Goal: Task Accomplishment & Management: Manage account settings

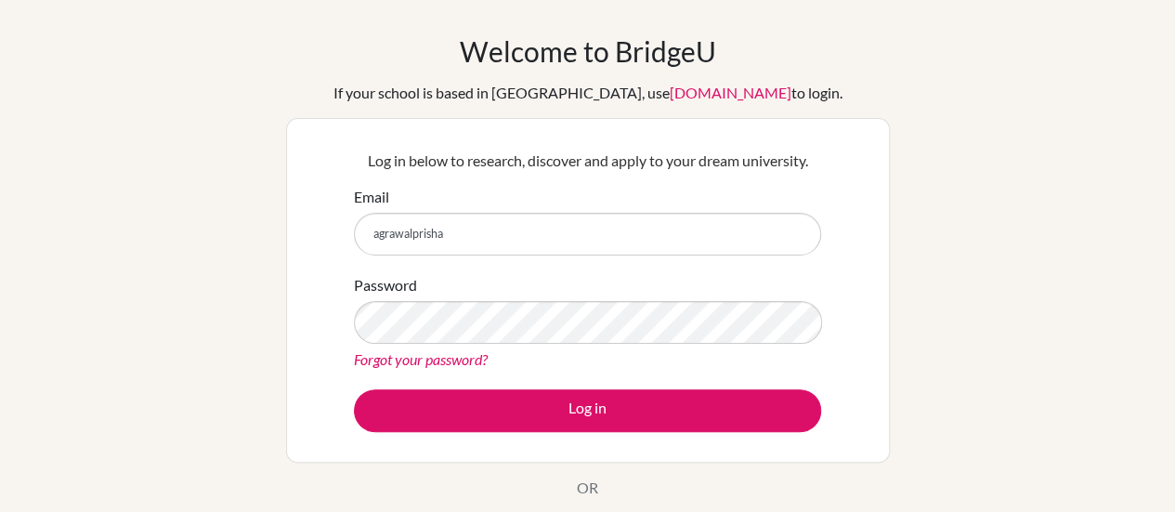
scroll to position [59, 0]
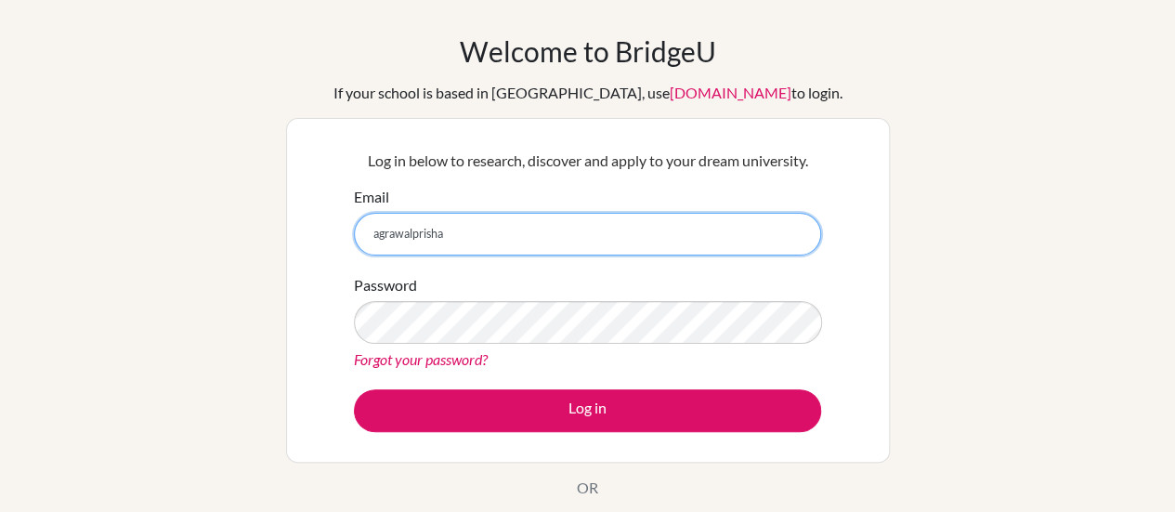
click at [466, 231] on input "agrawalprisha" at bounding box center [587, 234] width 467 height 43
type input "agrawalprisha12@gmail.com"
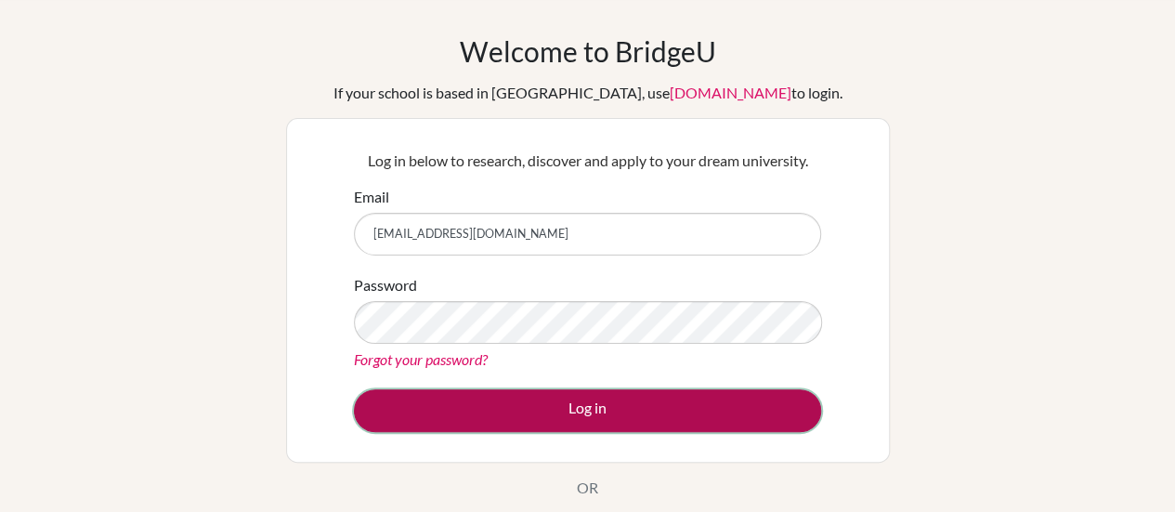
click at [574, 406] on button "Log in" at bounding box center [587, 410] width 467 height 43
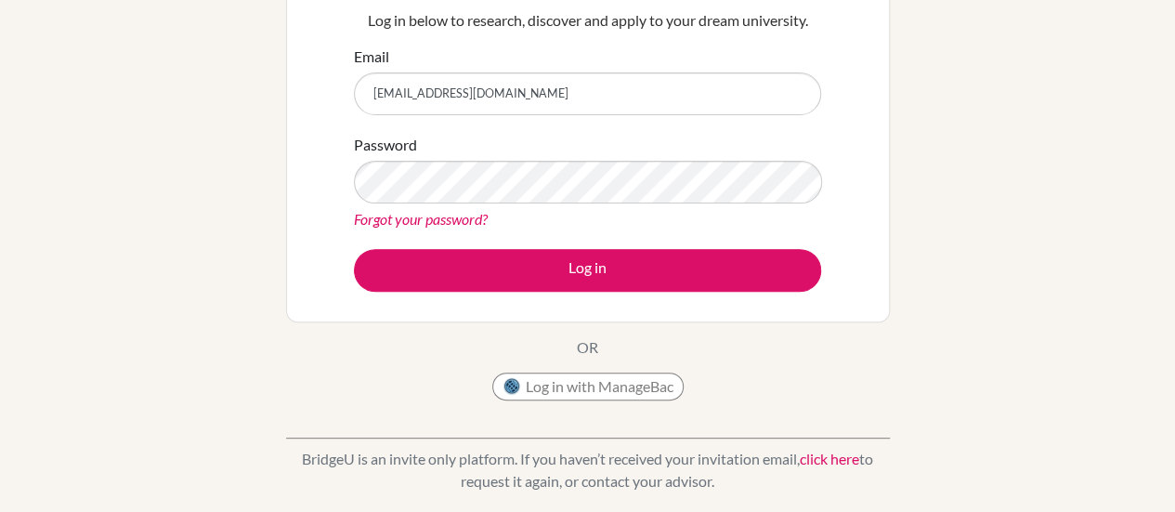
scroll to position [203, 0]
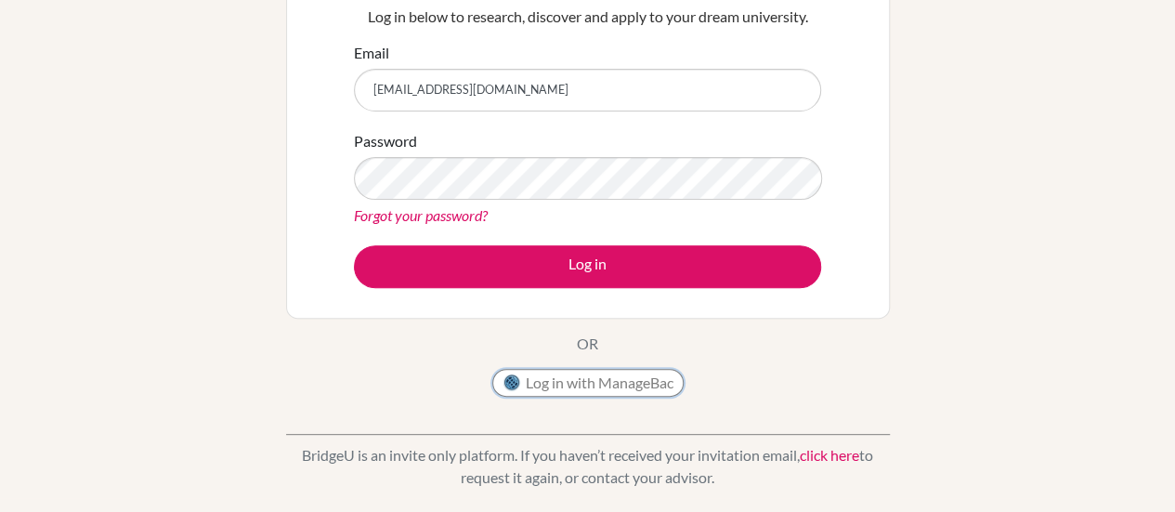
click at [568, 390] on button "Log in with ManageBac" at bounding box center [587, 383] width 191 height 28
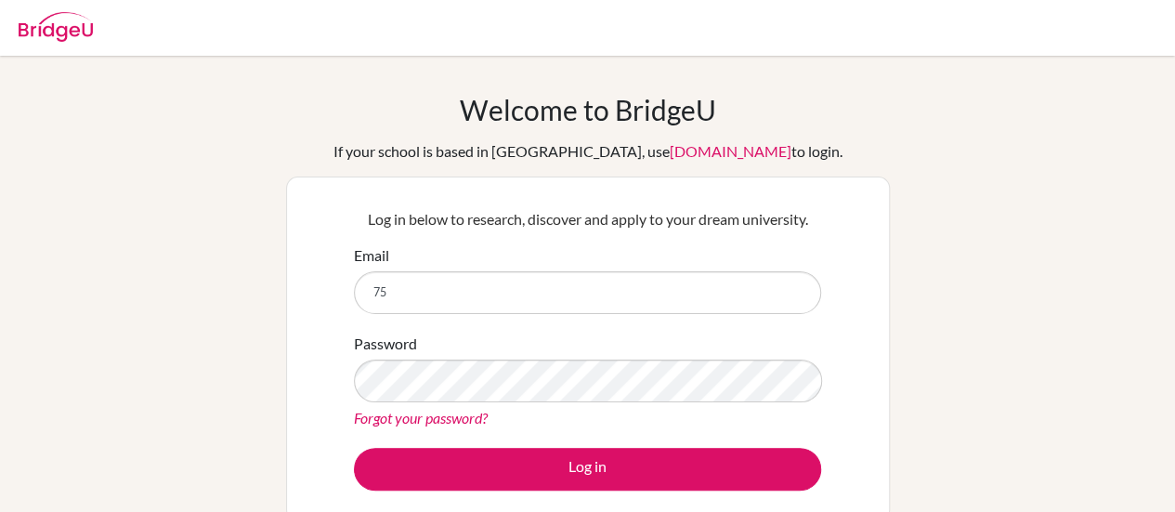
type input "[EMAIL_ADDRESS][DOMAIN_NAME]"
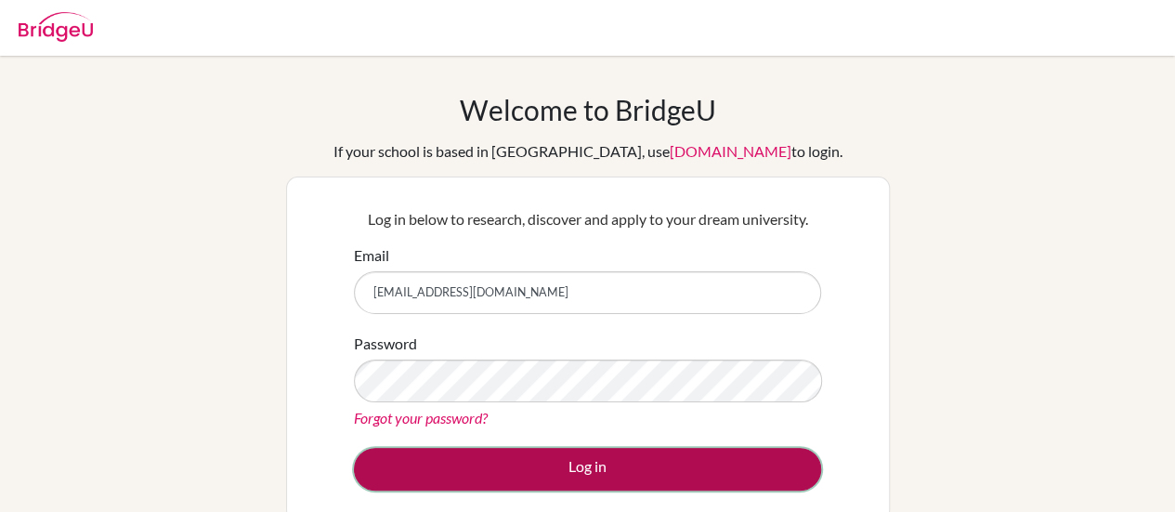
click at [520, 454] on button "Log in" at bounding box center [587, 469] width 467 height 43
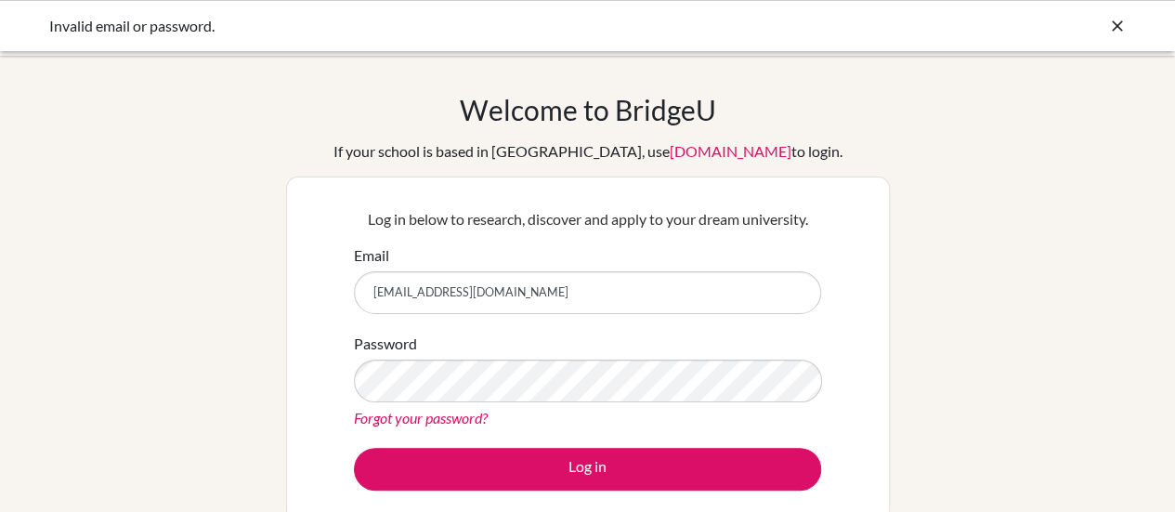
click at [444, 421] on link "Forgot your password?" at bounding box center [421, 418] width 134 height 18
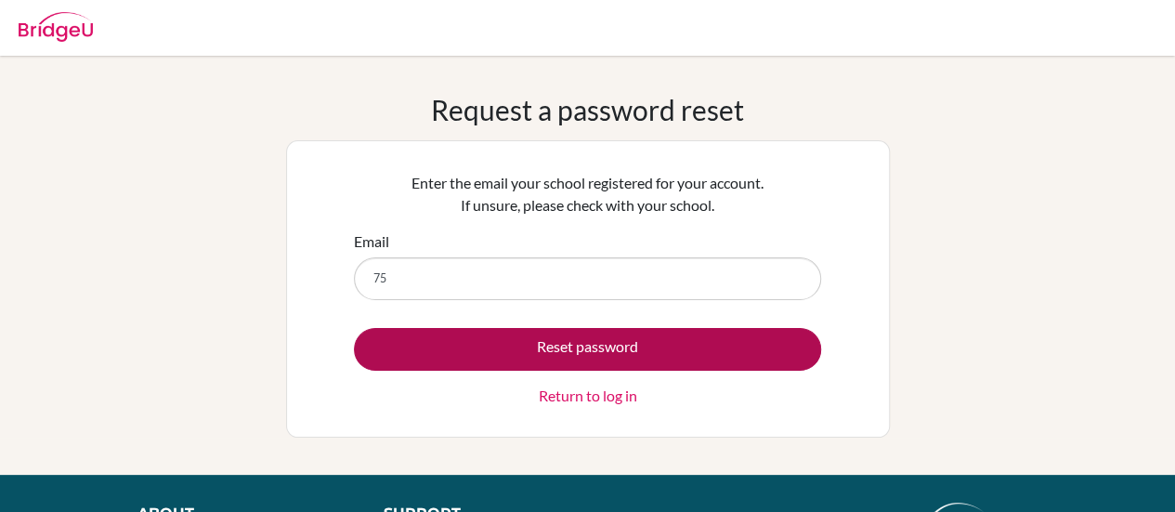
type input "[EMAIL_ADDRESS][DOMAIN_NAME]"
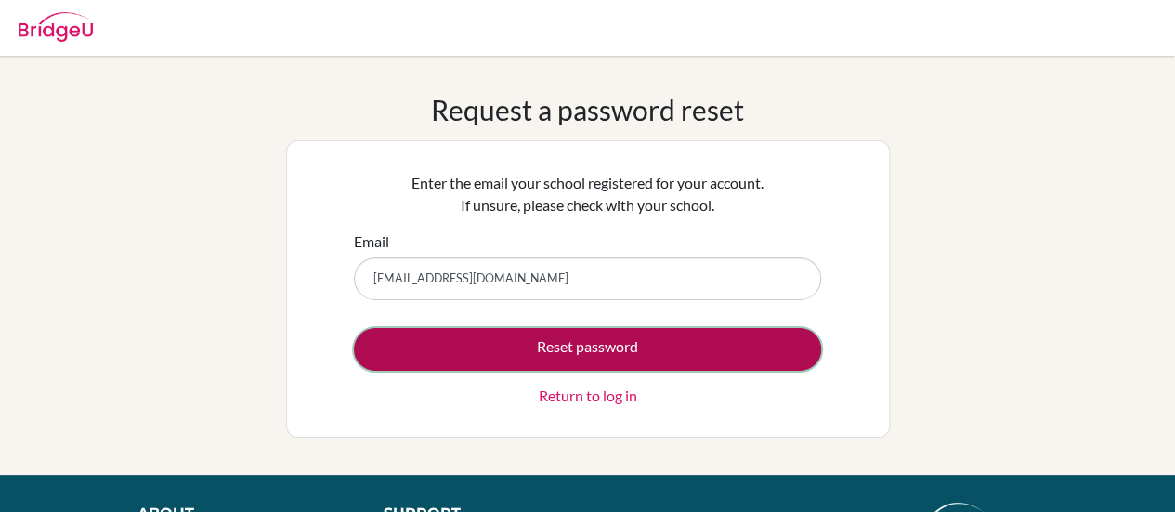
click at [491, 355] on button "Reset password" at bounding box center [587, 349] width 467 height 43
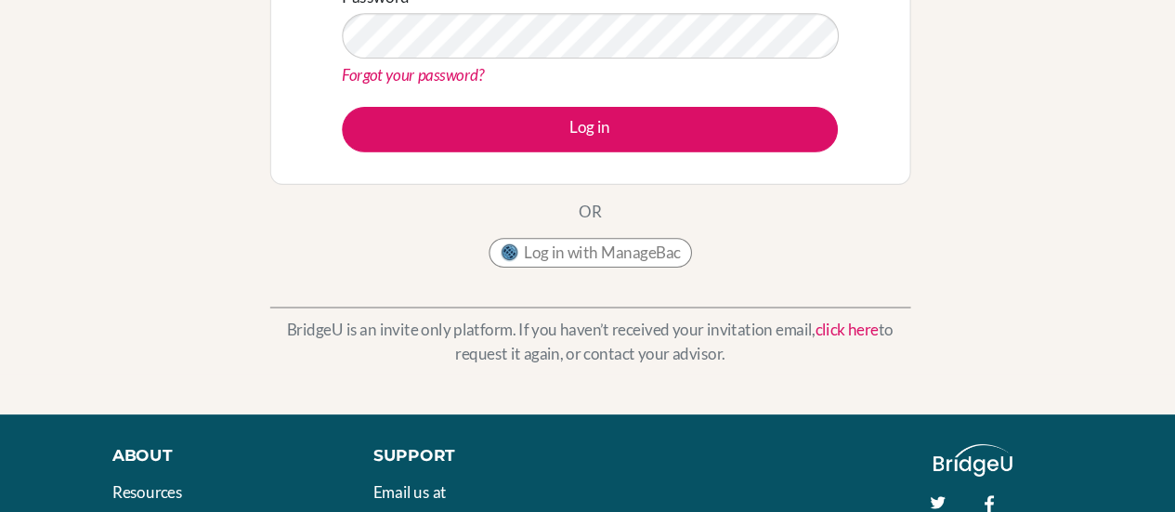
scroll to position [387, 0]
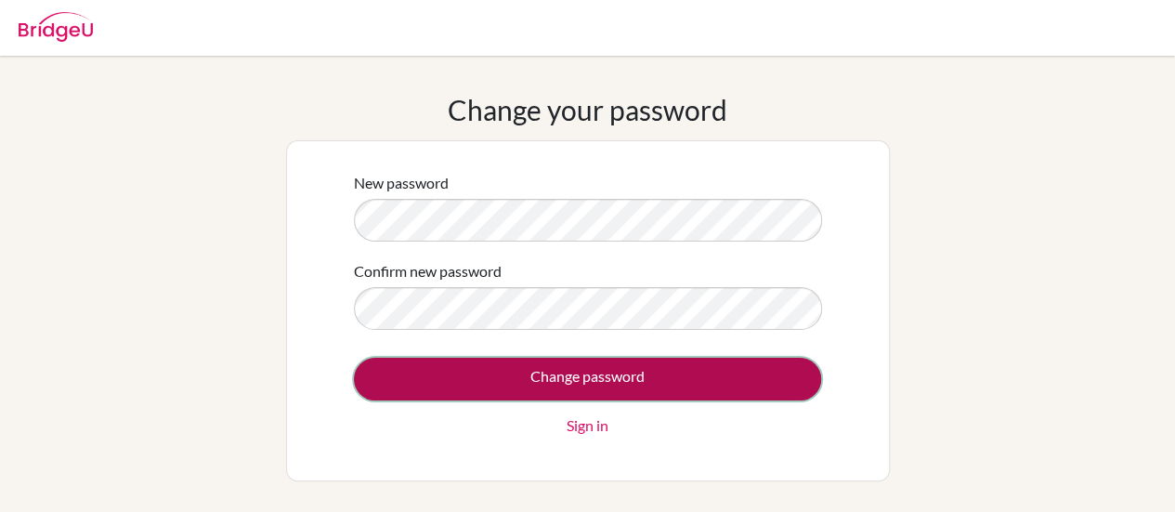
click at [520, 378] on input "Change password" at bounding box center [587, 379] width 467 height 43
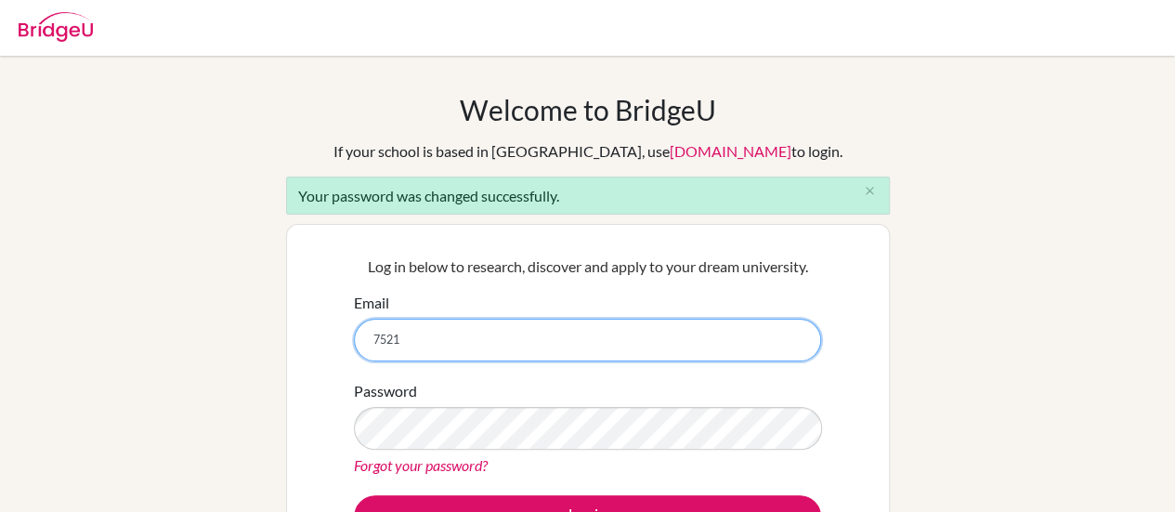
type input "[EMAIL_ADDRESS][DOMAIN_NAME]"
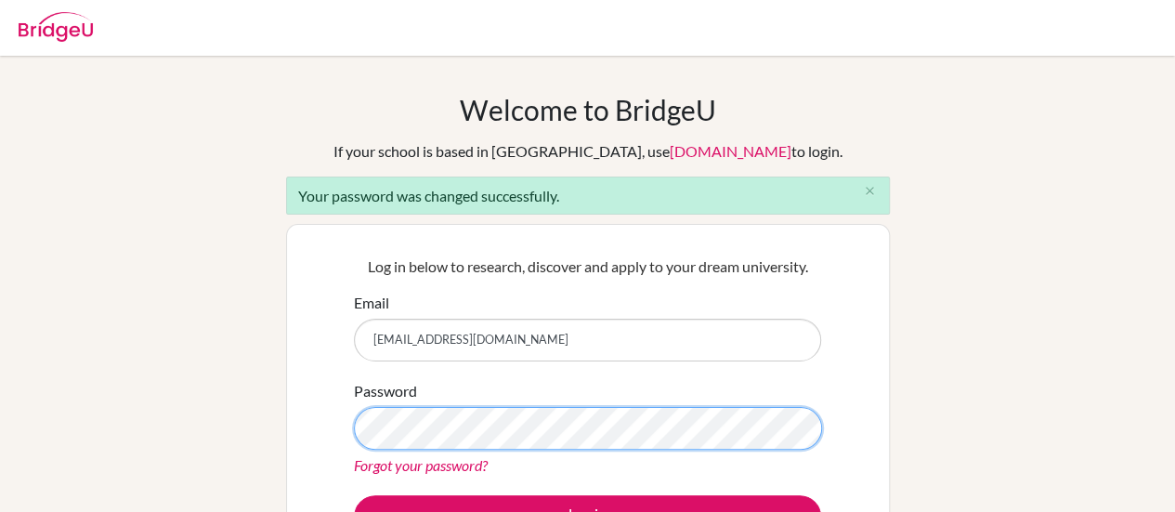
click at [354, 495] on button "Log in" at bounding box center [587, 516] width 467 height 43
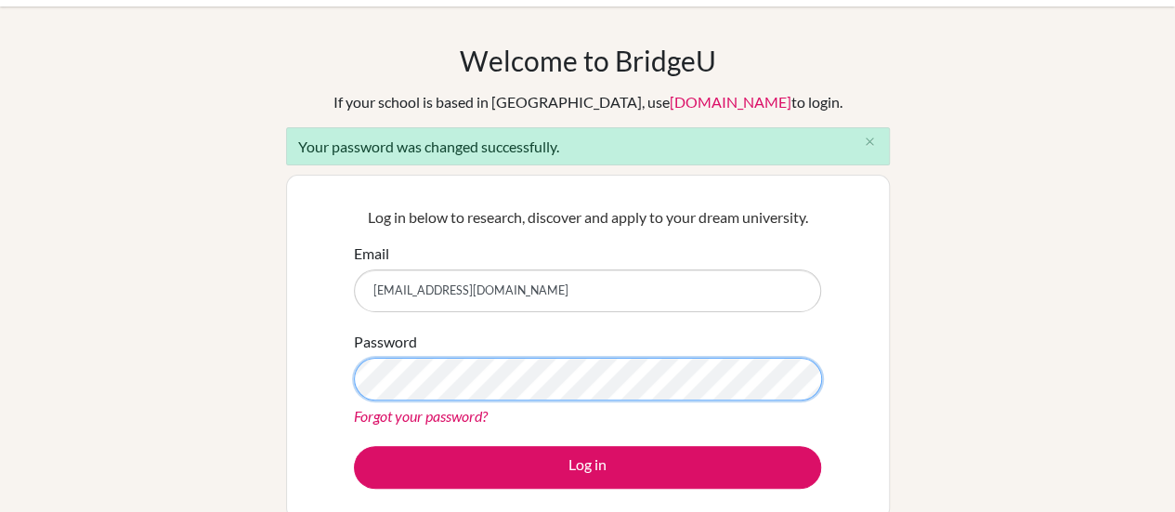
scroll to position [52, 0]
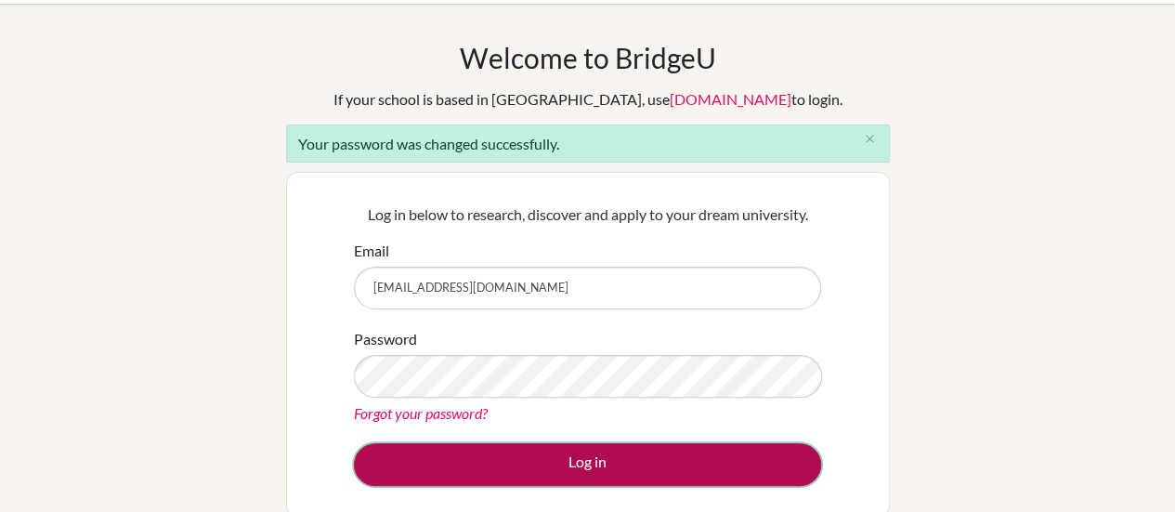
click at [515, 452] on button "Log in" at bounding box center [587, 464] width 467 height 43
